Goal: Transaction & Acquisition: Purchase product/service

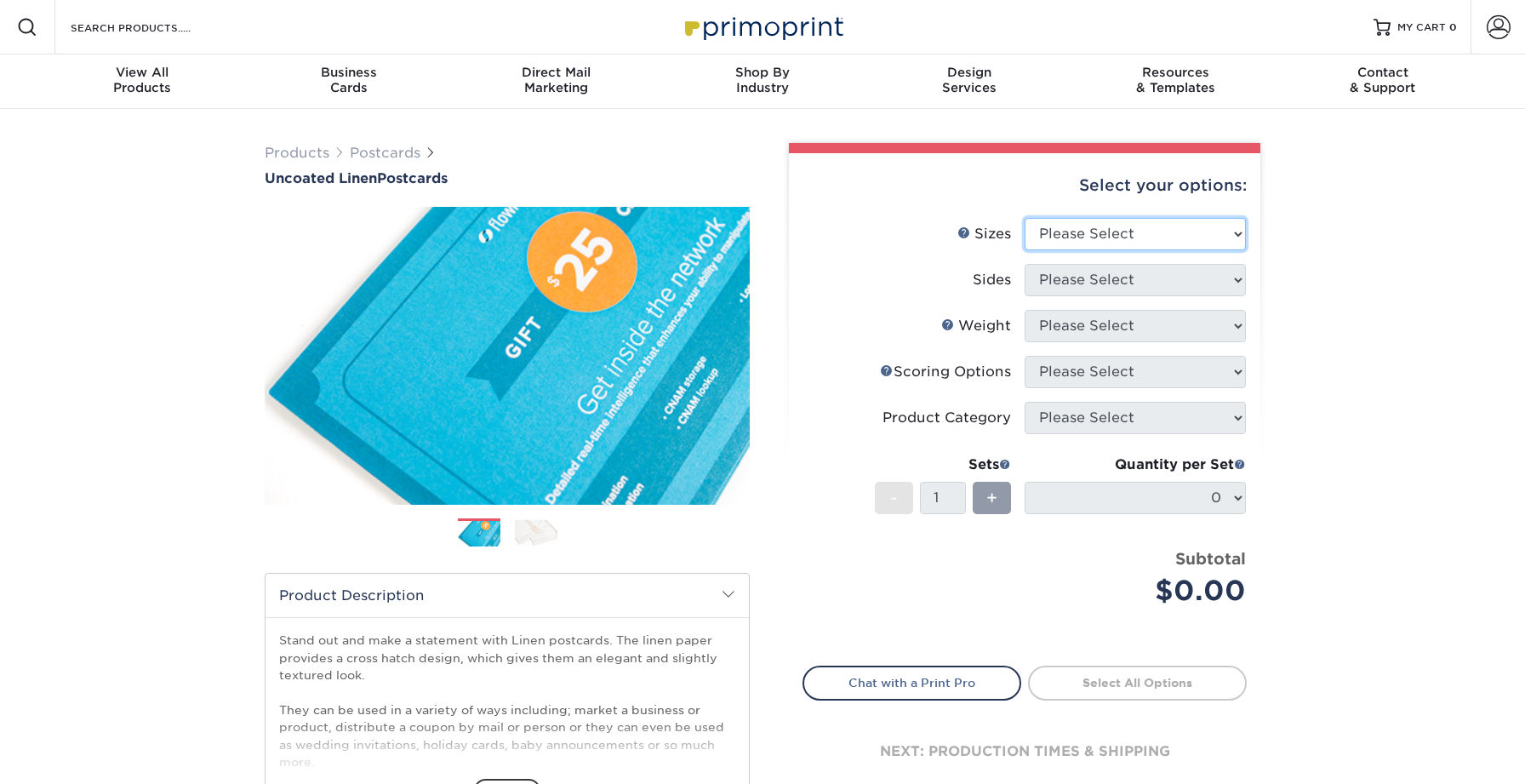
click at [1051, 235] on select "Please Select 1.5" x 7" 2" x 6" 2" x 8" 2.12" x 5.5" 2.75" x 4.25" 2.75" x 8.5"…" at bounding box center [1135, 234] width 221 height 33
select select "5.00x7.00"
click at [1025, 218] on select "Please Select 1.5" x 7" 2" x 6" 2" x 8" 2.12" x 5.5" 2.75" x 4.25" 2.75" x 8.5"…" at bounding box center [1135, 234] width 221 height 33
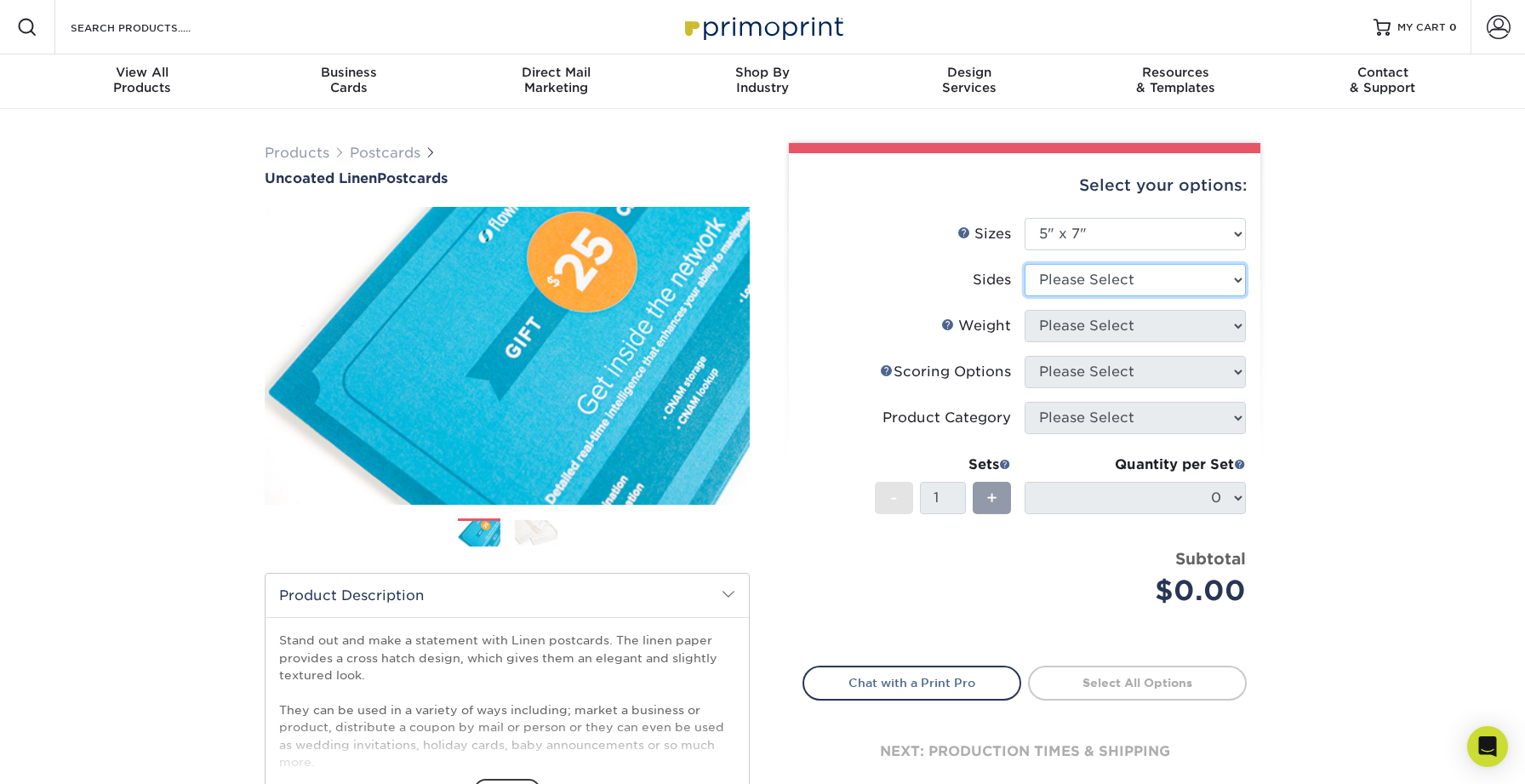
click at [1100, 268] on select "Please Select Print Both Sides Print Front Only" at bounding box center [1135, 280] width 221 height 33
select select "13abbda7-1d64-4f25-8bb2-c179b224825d"
click at [1025, 264] on select "Please Select Print Both Sides Print Front Only" at bounding box center [1135, 280] width 221 height 33
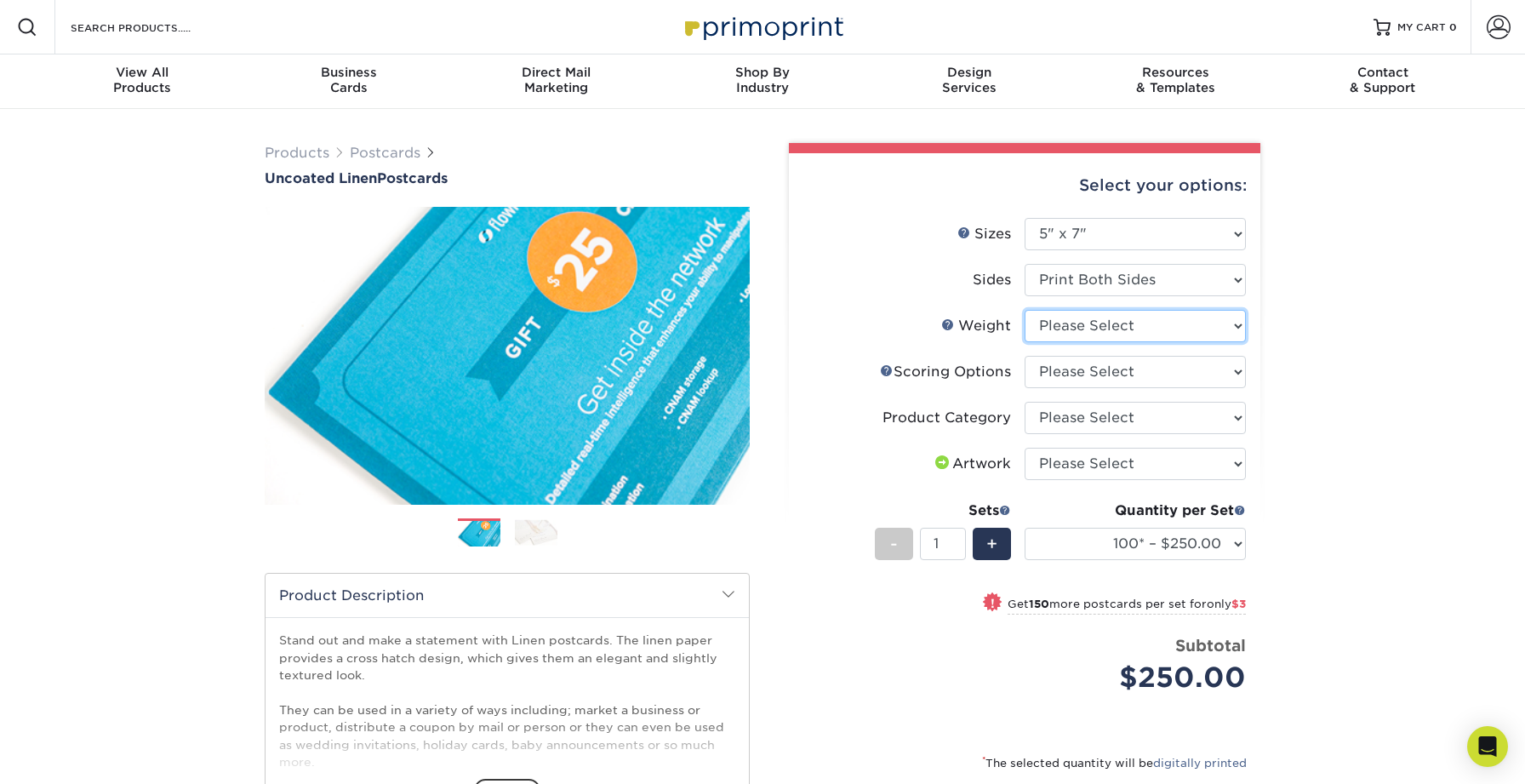
click at [1106, 332] on select "Please Select 100LB" at bounding box center [1135, 325] width 221 height 33
select select "100LB"
click at [1025, 310] on select "Please Select 100LB" at bounding box center [1135, 325] width 221 height 33
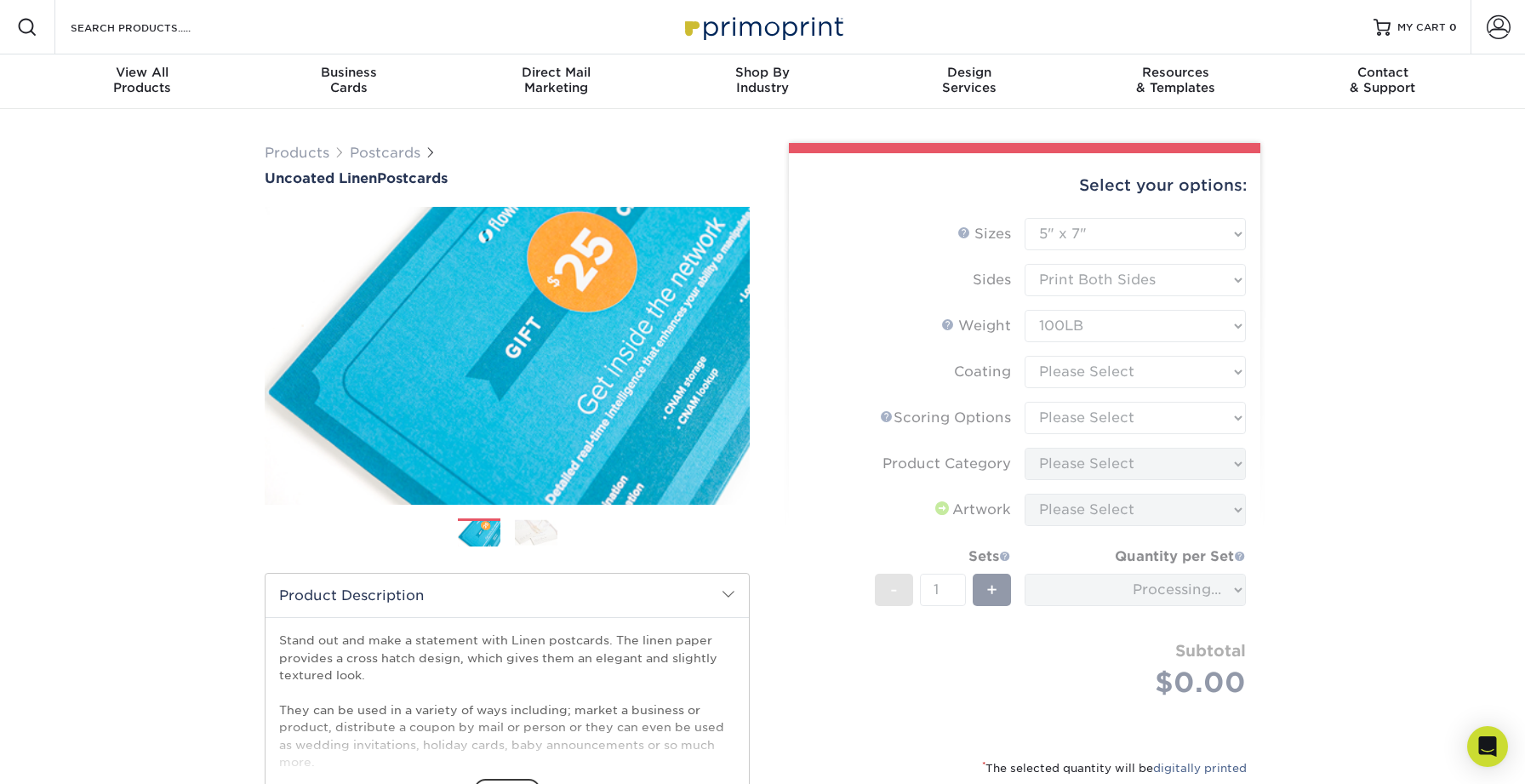
click at [1110, 370] on form "Sizes Help Sizes Please Select 1.5" x 7" 2" x 6" 2" x 8" 2.12" x 5.5" 2.75" x 4…" at bounding box center [1025, 478] width 445 height 520
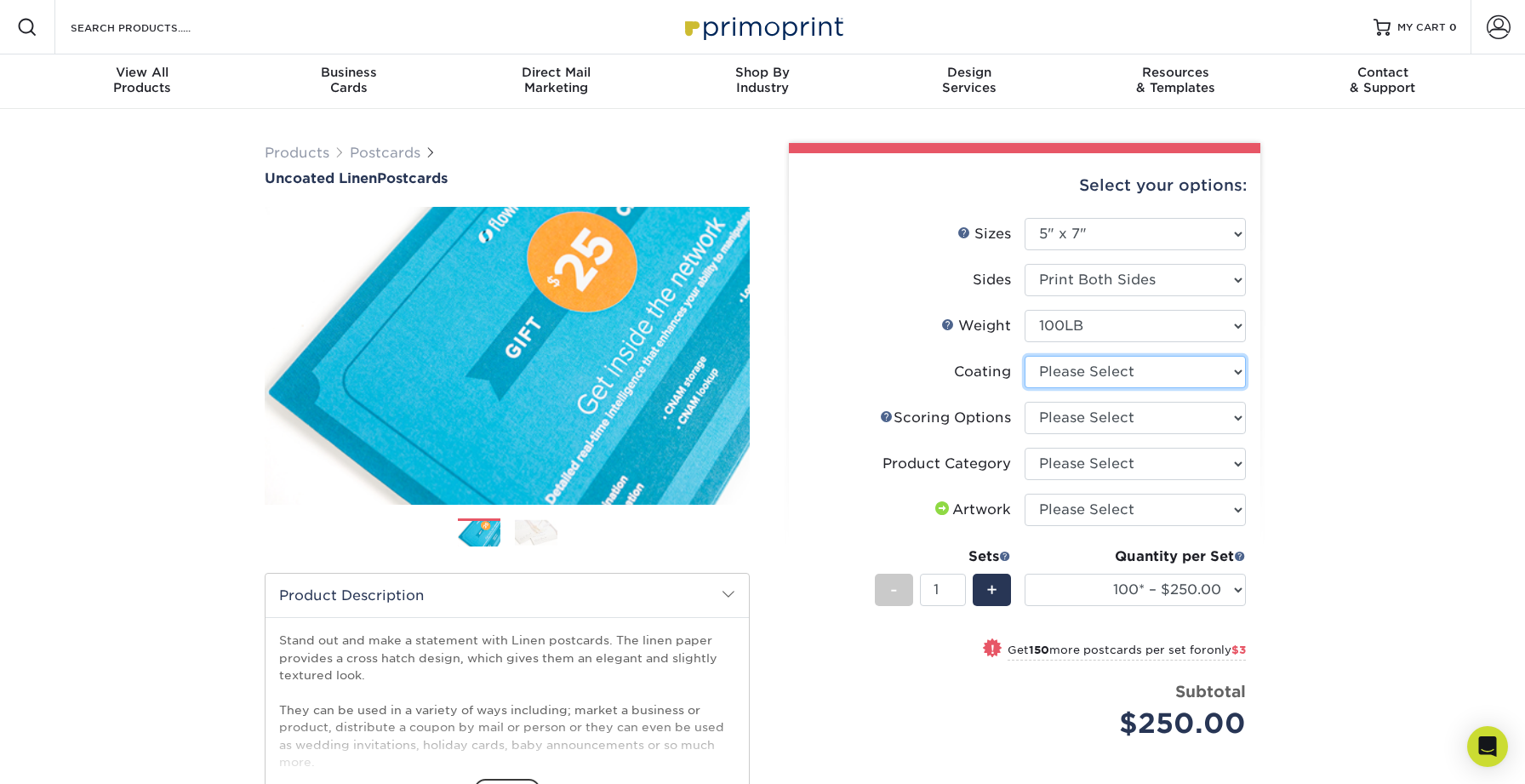
click at [1110, 374] on select at bounding box center [1135, 371] width 221 height 33
select select "3e7618de-abca-4bda-9f97-8b9129e913d8"
click at [1025, 355] on select at bounding box center [1135, 371] width 221 height 33
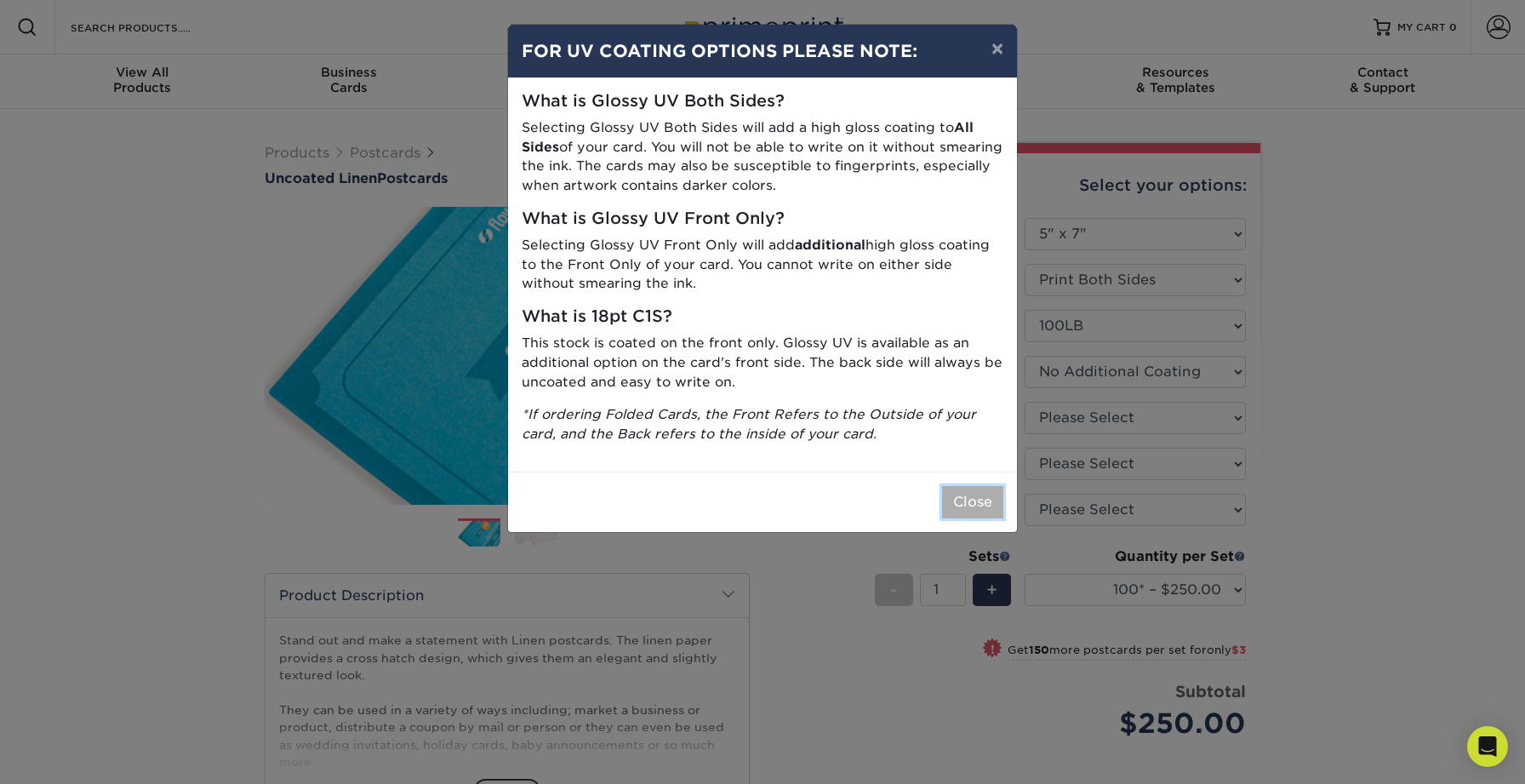
click at [972, 507] on button "Close" at bounding box center [972, 502] width 61 height 33
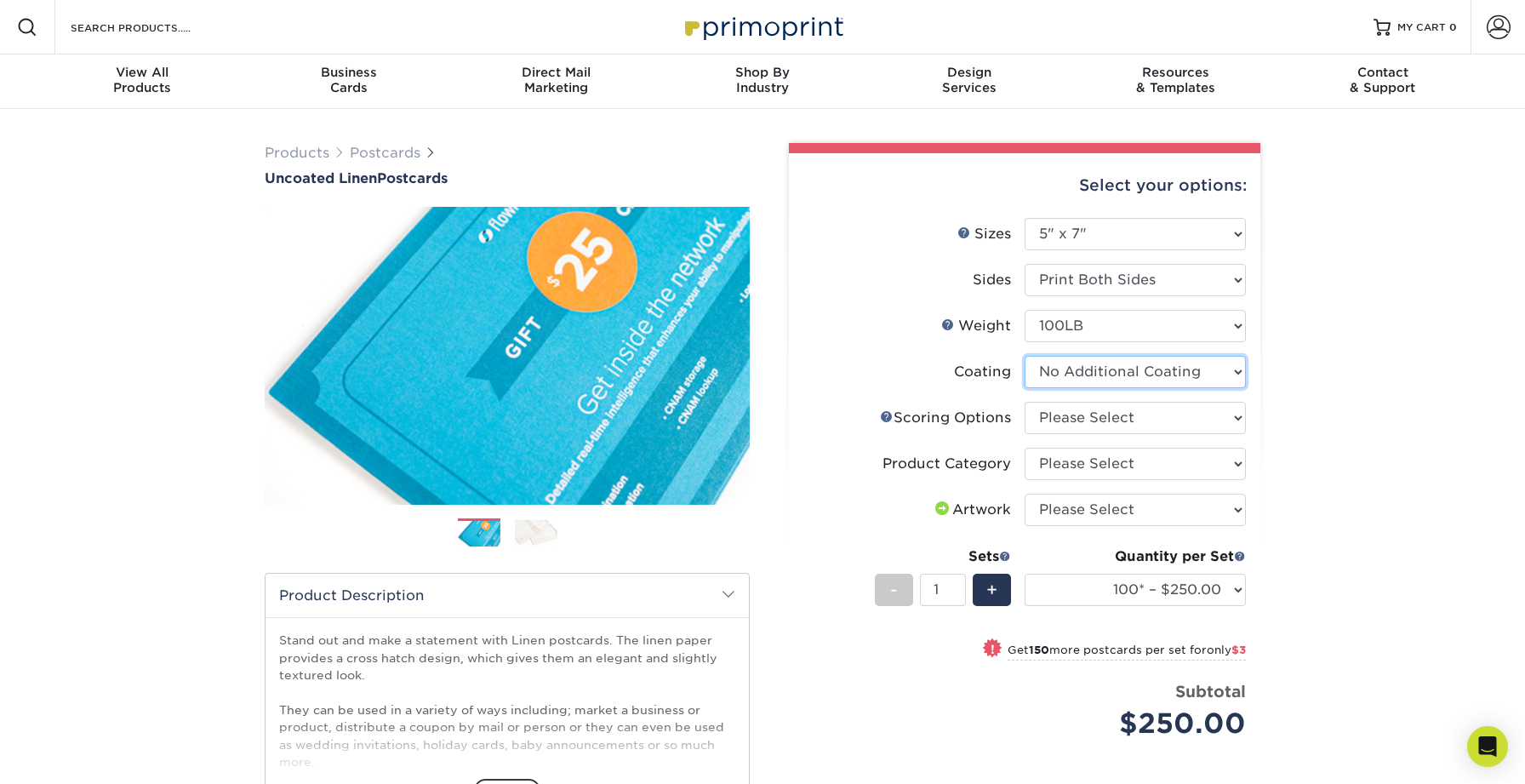
click at [1110, 377] on select at bounding box center [1135, 371] width 221 height 33
click at [1191, 421] on select "Please Select No Scoring One Score Two Scores" at bounding box center [1135, 418] width 221 height 33
select select "16ebe401-5398-422d-8cb0-f3adbb82deb5"
click at [1025, 402] on select "Please Select No Scoring One Score Two Scores" at bounding box center [1135, 418] width 221 height 33
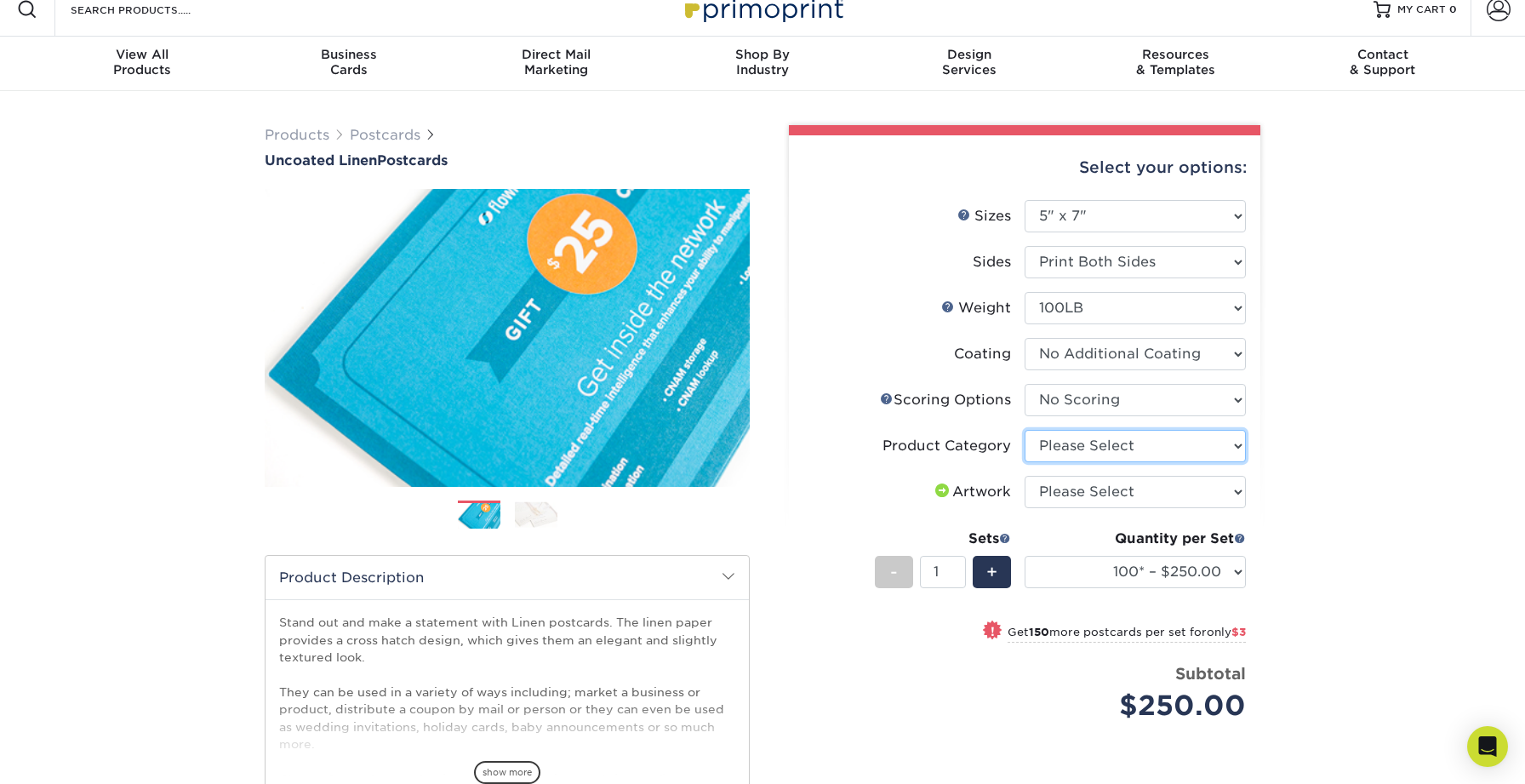
click at [1186, 445] on select "Please Select Postcards" at bounding box center [1135, 445] width 221 height 33
select select "9b7272e0-d6c8-4c3c-8e97-d3a1bcdab858"
click at [1025, 429] on select "Please Select Postcards" at bounding box center [1135, 445] width 221 height 33
click at [1208, 493] on select "Please Select I will upload files I need a design - $150" at bounding box center [1135, 491] width 221 height 33
select select "upload"
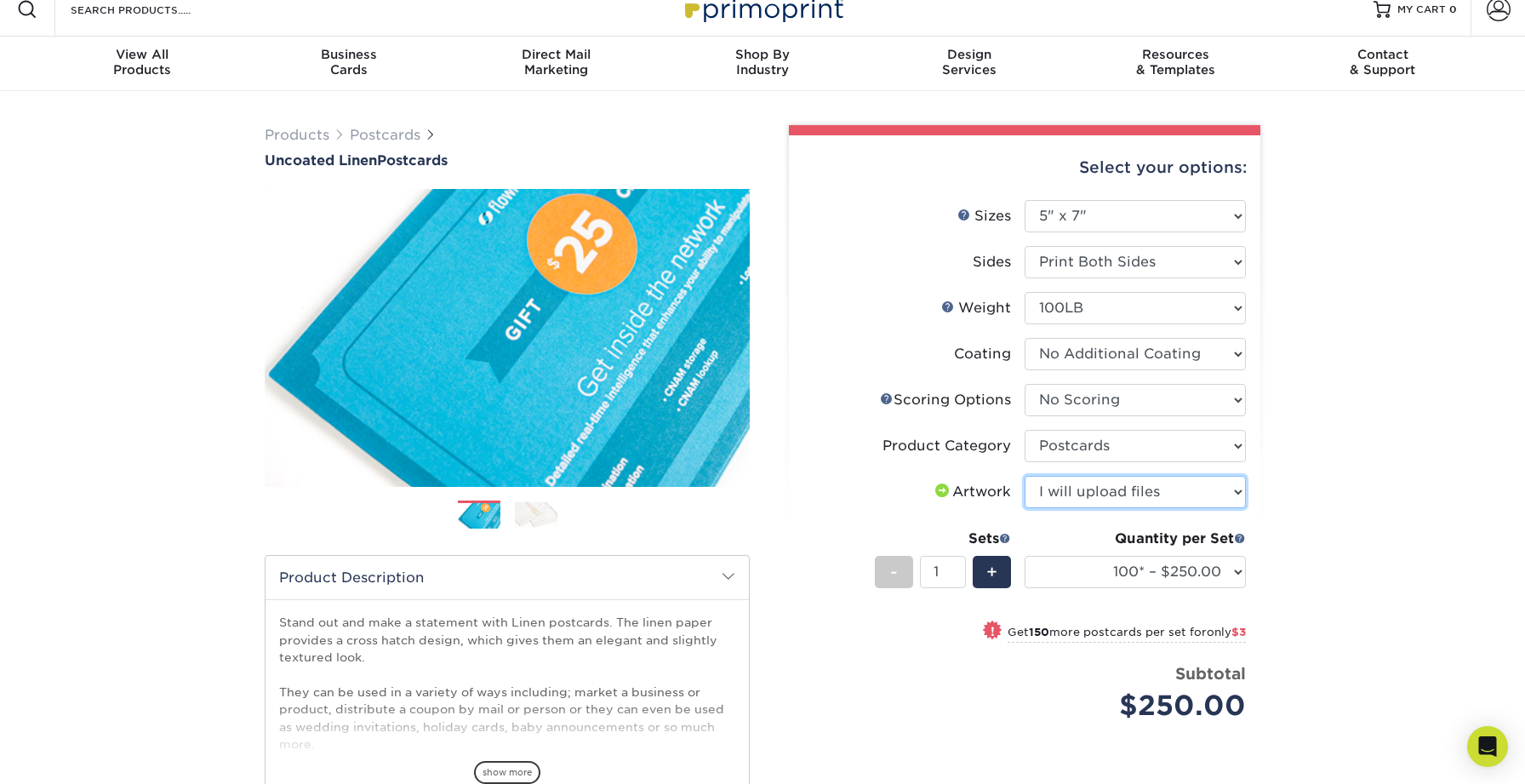
click at [1025, 475] on select "Please Select I will upload files I need a design - $150" at bounding box center [1135, 491] width 221 height 33
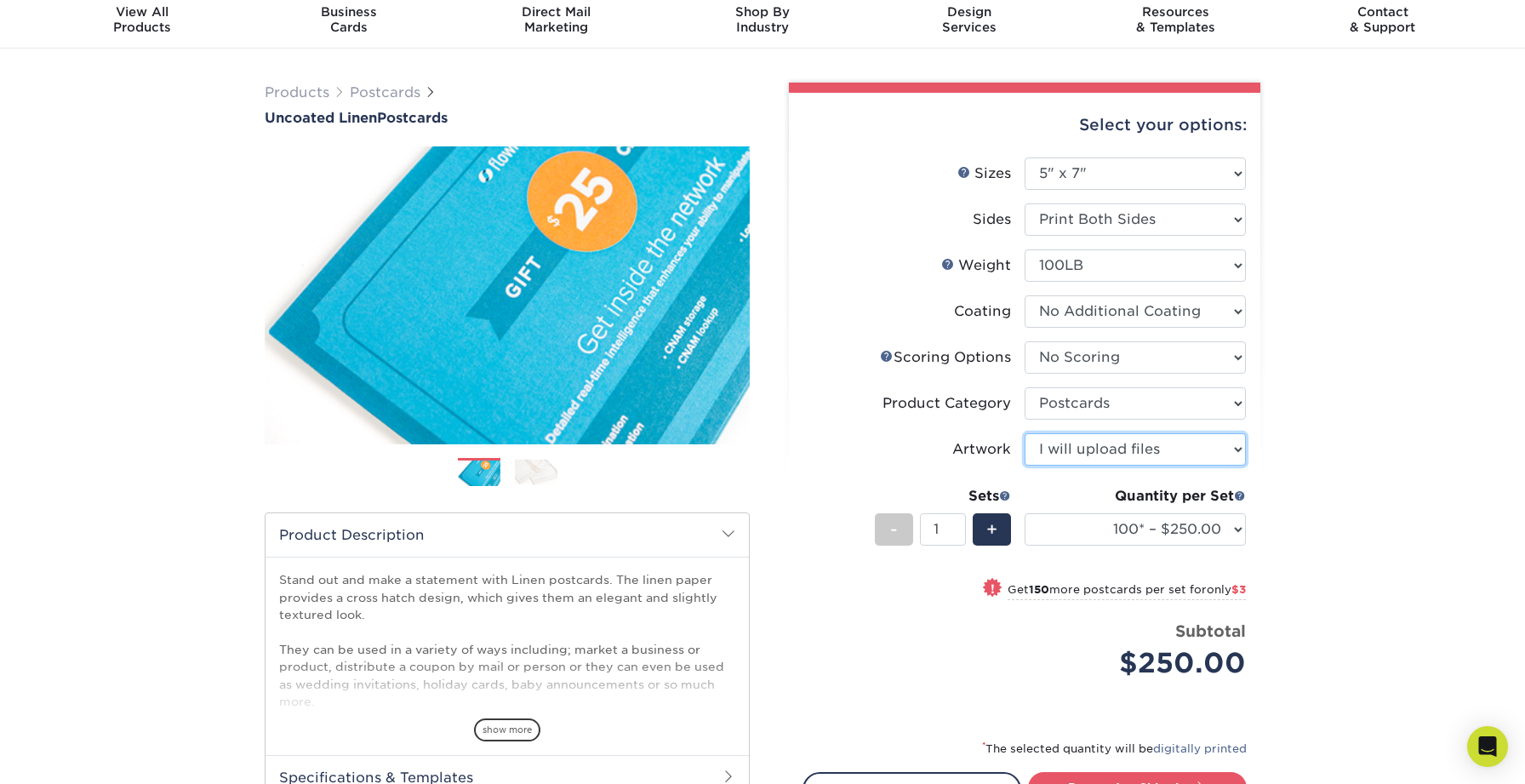
scroll to position [82, 0]
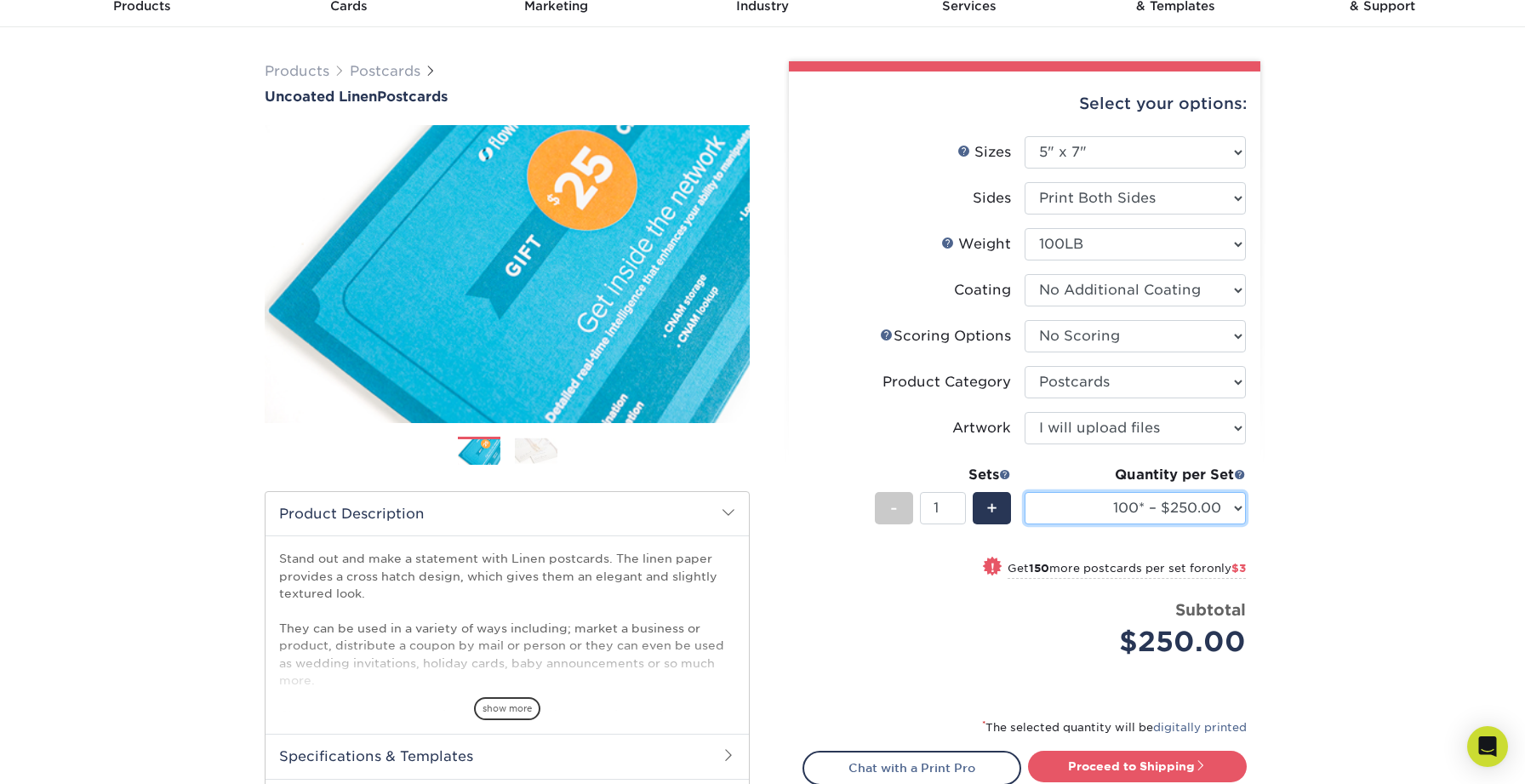
click at [1240, 511] on select "100* – $250.00 250* – $253.00 500* – $253.00 750 – $270.00 1000 – $287.00 1500 …" at bounding box center [1135, 508] width 221 height 33
select select "15000 – $1883.00"
click at [1025, 492] on select "100* – $250.00 250* – $253.00 500* – $253.00 750 – $270.00 1000 – $287.00 1500 …" at bounding box center [1135, 508] width 221 height 33
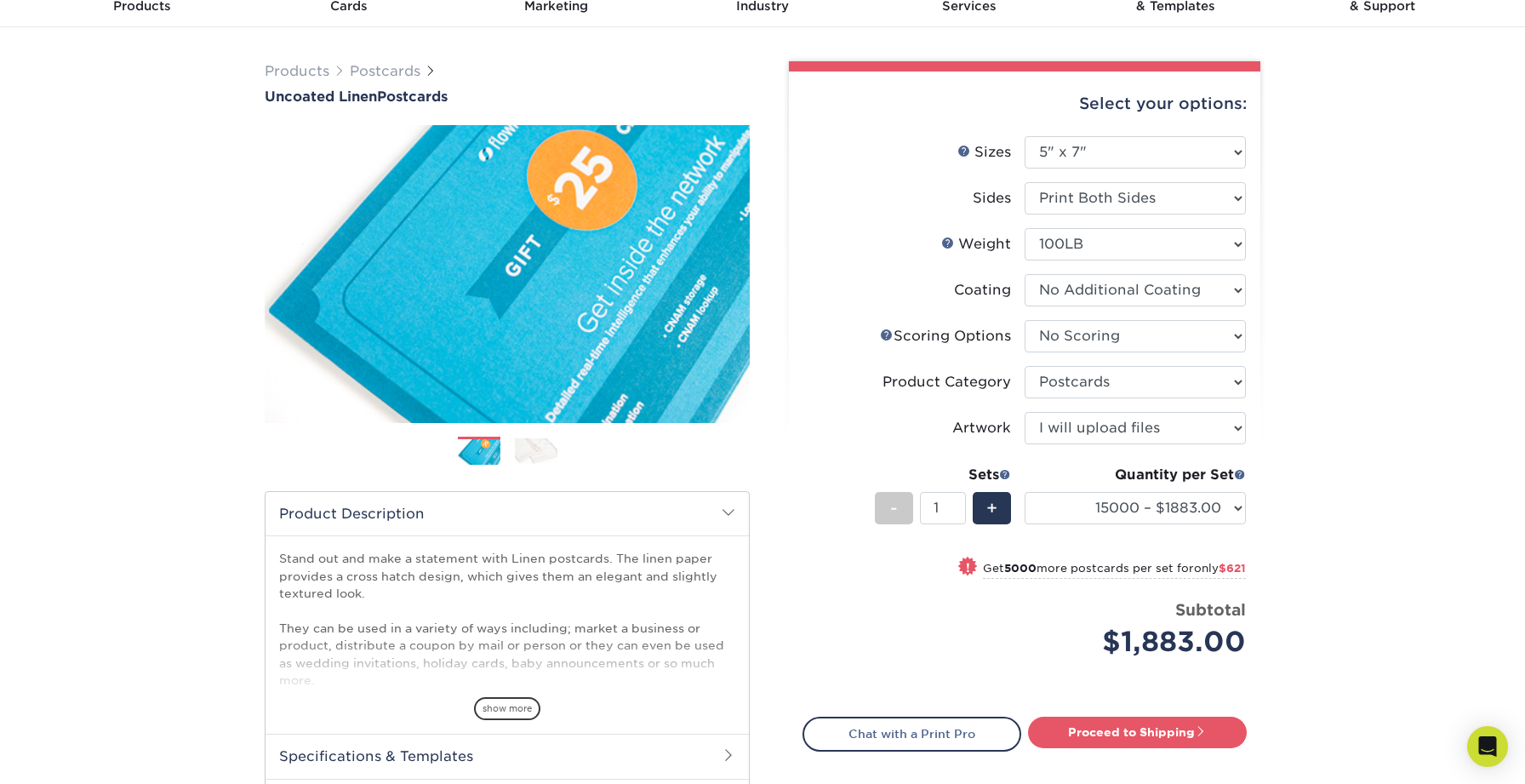
click at [1295, 570] on div "Products Postcards Uncoated Linen Postcards Previous Next show more 100" at bounding box center [762, 471] width 1525 height 888
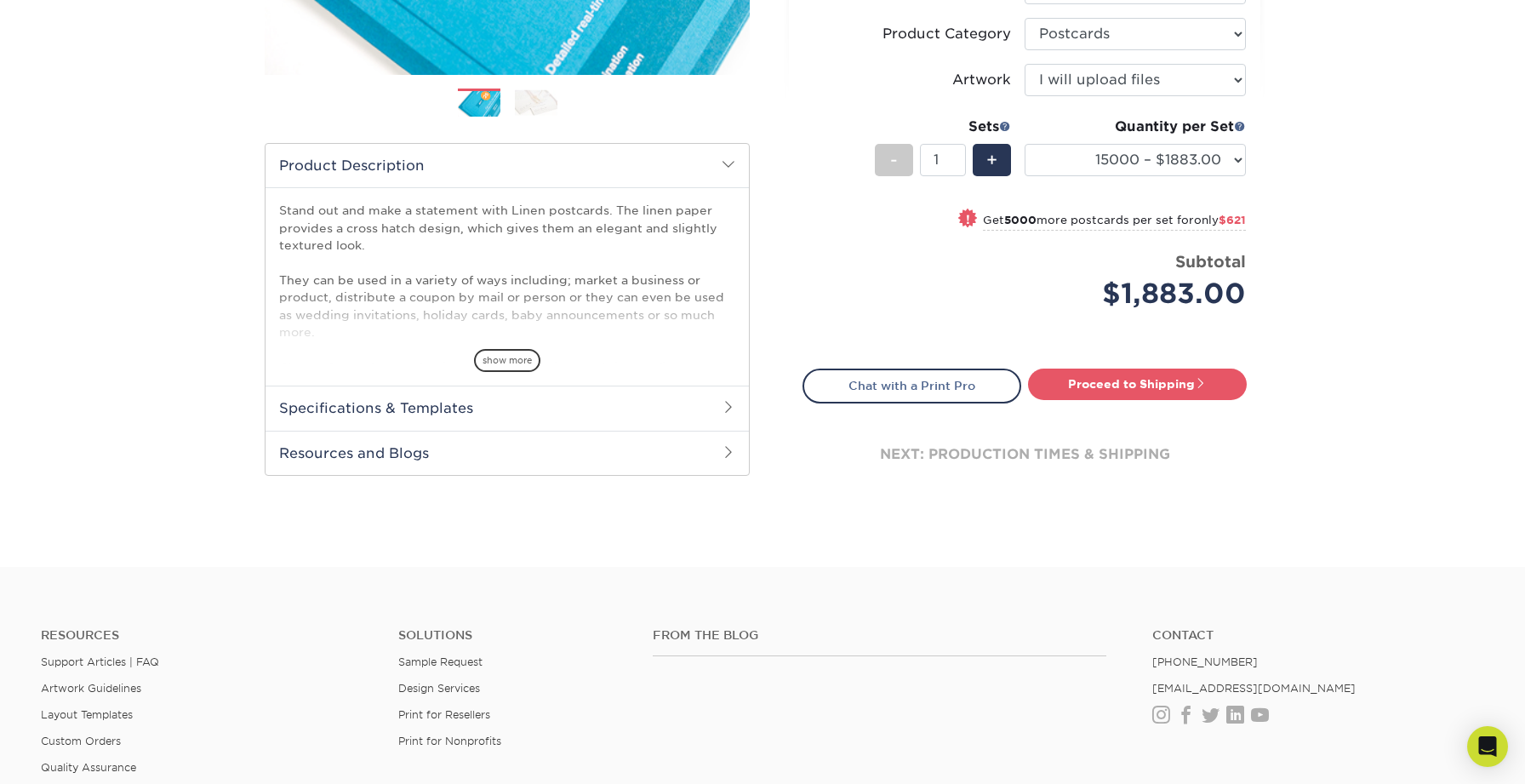
scroll to position [0, 0]
